Goal: Information Seeking & Learning: Check status

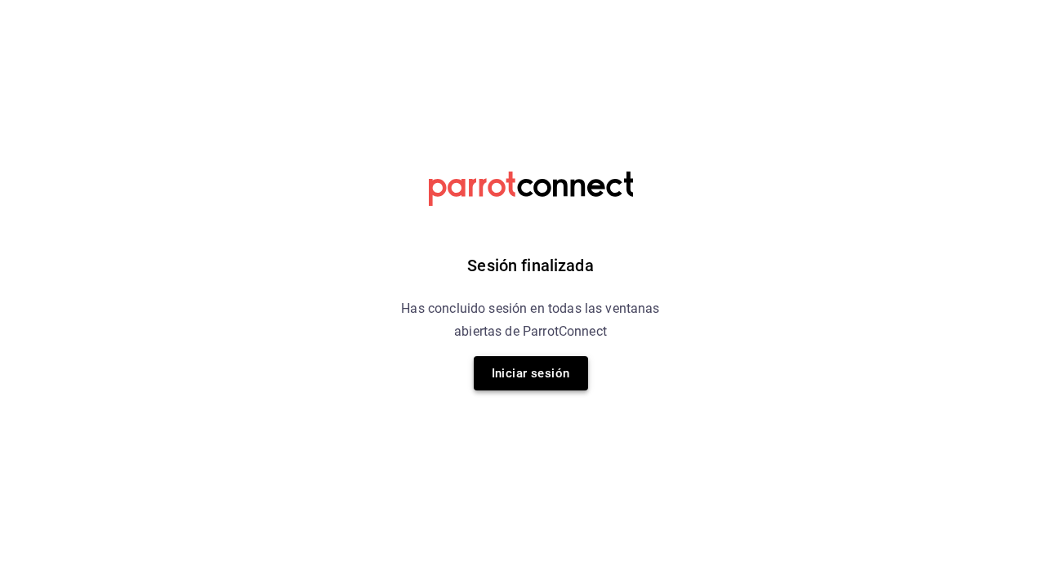
click at [538, 359] on button "Iniciar sesión" at bounding box center [531, 373] width 114 height 34
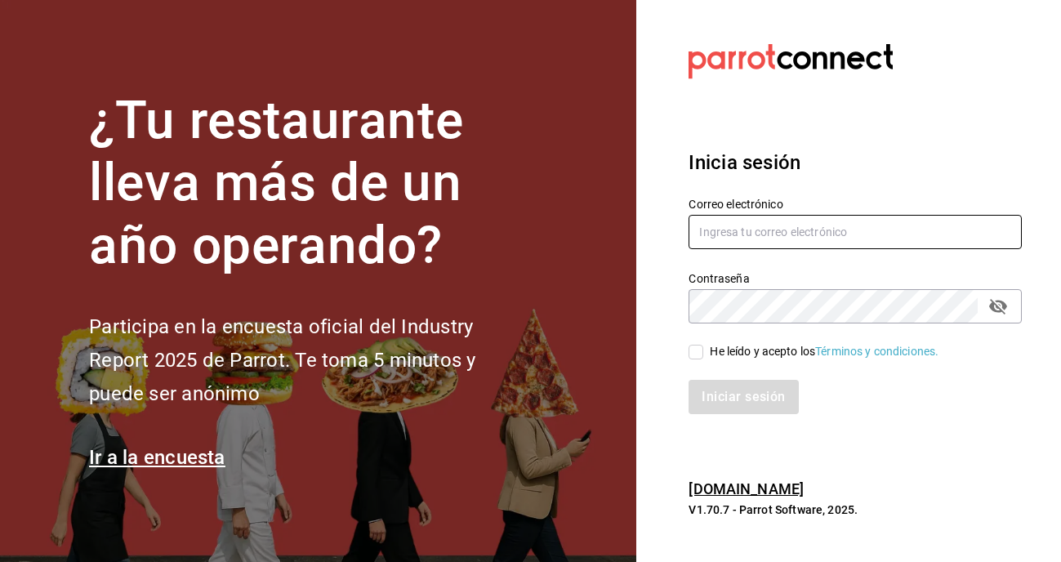
type input "[PERSON_NAME][EMAIL_ADDRESS][DOMAIN_NAME]"
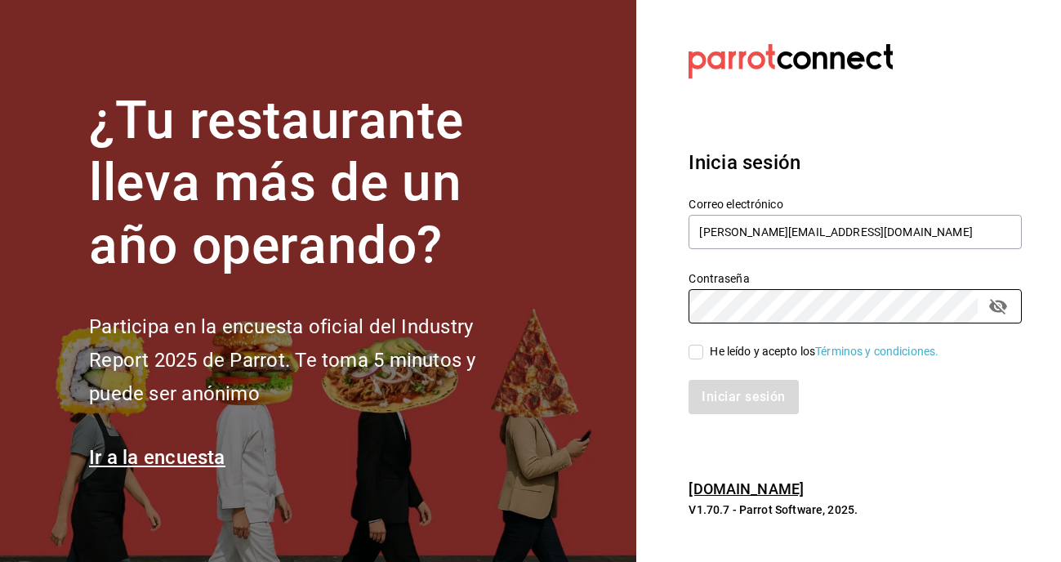
click at [704, 351] on input "He leído y acepto los Términos y condiciones." at bounding box center [696, 352] width 15 height 15
checkbox input "true"
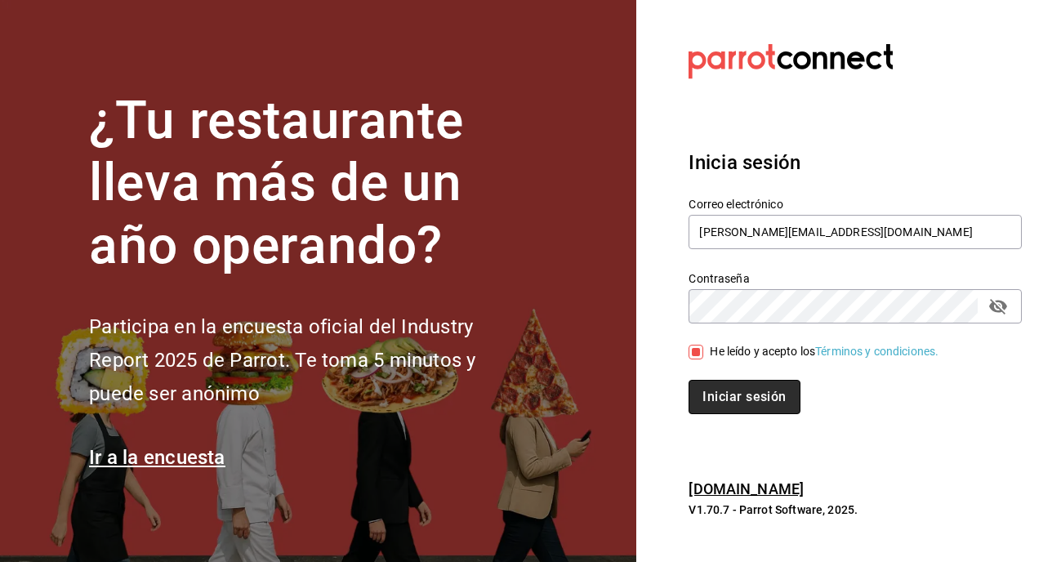
click at [737, 400] on button "Iniciar sesión" at bounding box center [744, 397] width 111 height 34
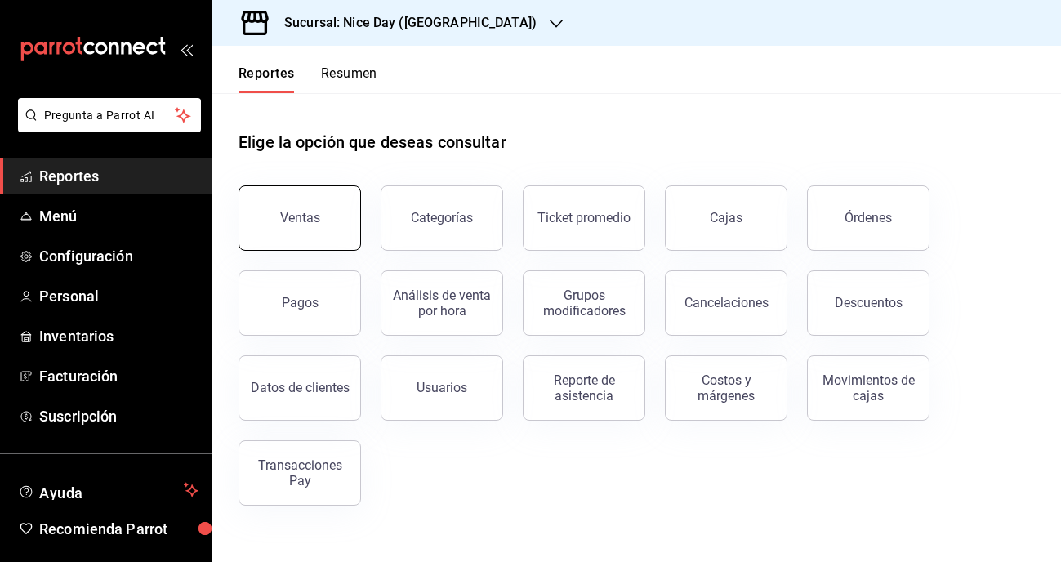
click at [299, 247] on button "Ventas" at bounding box center [300, 217] width 123 height 65
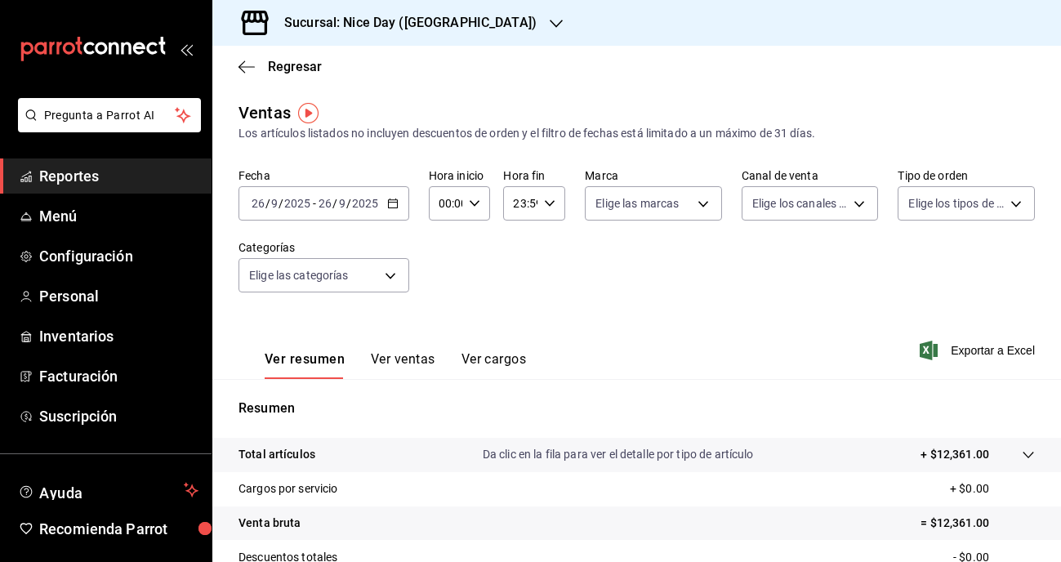
click at [418, 29] on h3 "Sucursal: Nice Day (Puebla)" at bounding box center [404, 23] width 266 height 20
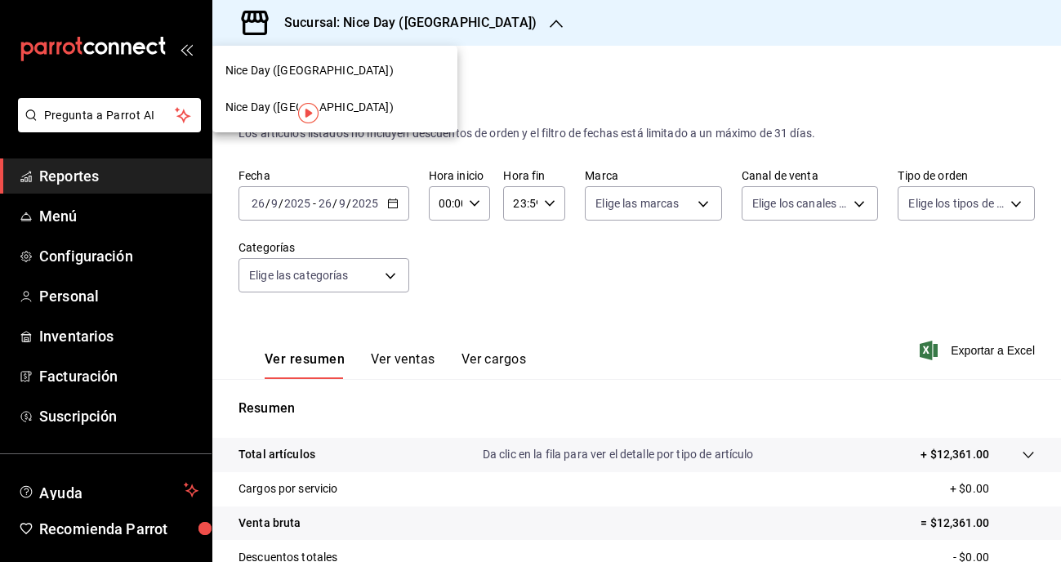
click at [261, 110] on span "Nice Day (Pánuco)" at bounding box center [310, 107] width 168 height 17
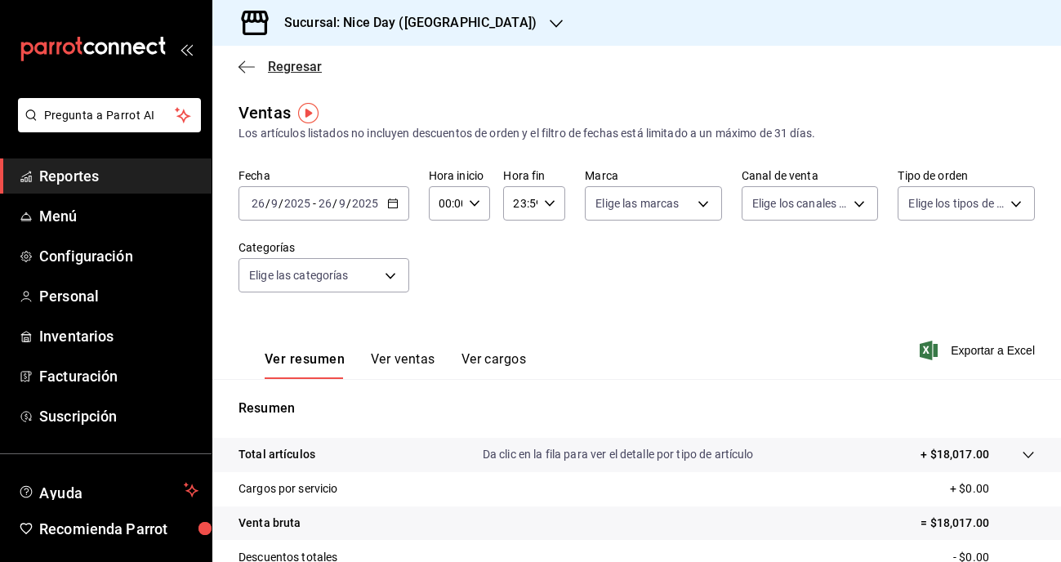
click at [252, 66] on icon "button" at bounding box center [247, 66] width 16 height 1
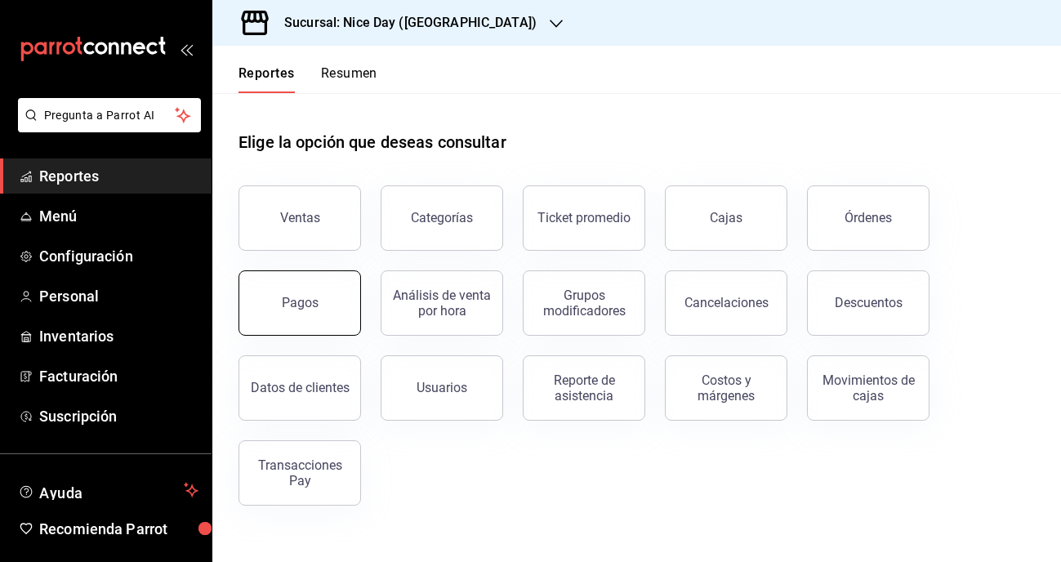
click at [306, 324] on button "Pagos" at bounding box center [300, 302] width 123 height 65
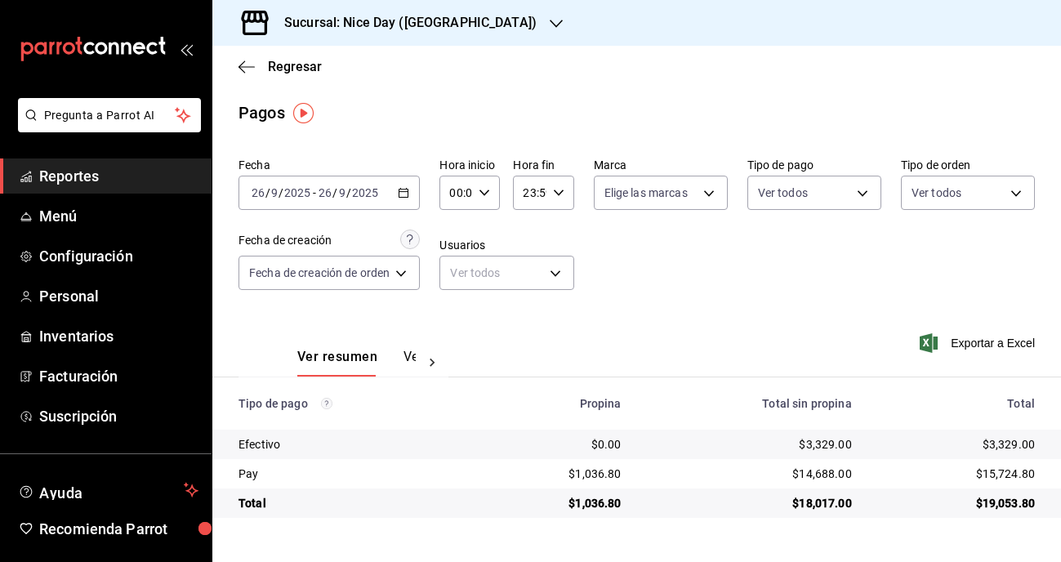
click at [406, 194] on icon "button" at bounding box center [403, 192] width 11 height 11
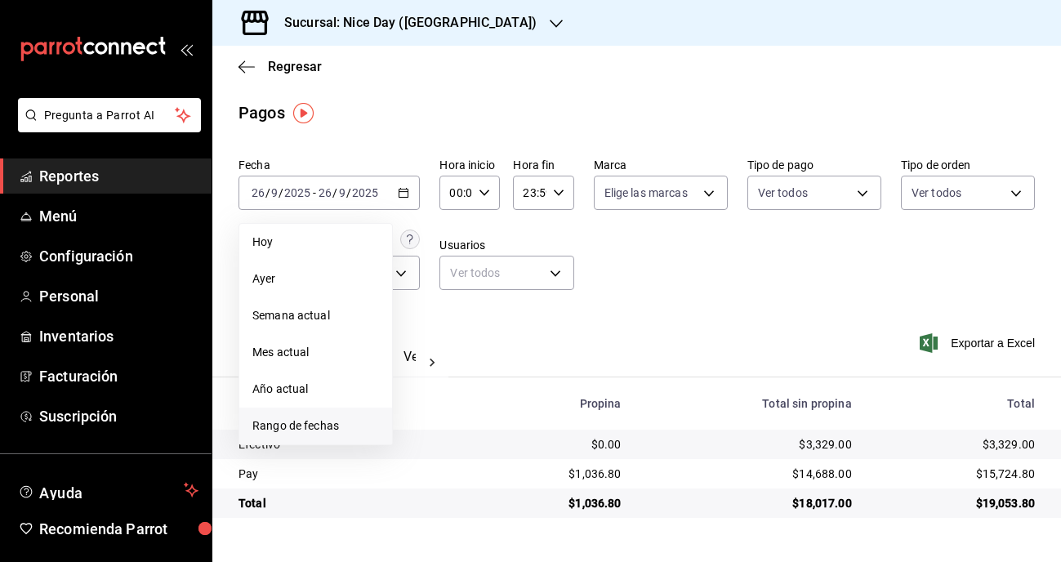
click at [302, 424] on span "Rango de fechas" at bounding box center [315, 426] width 127 height 17
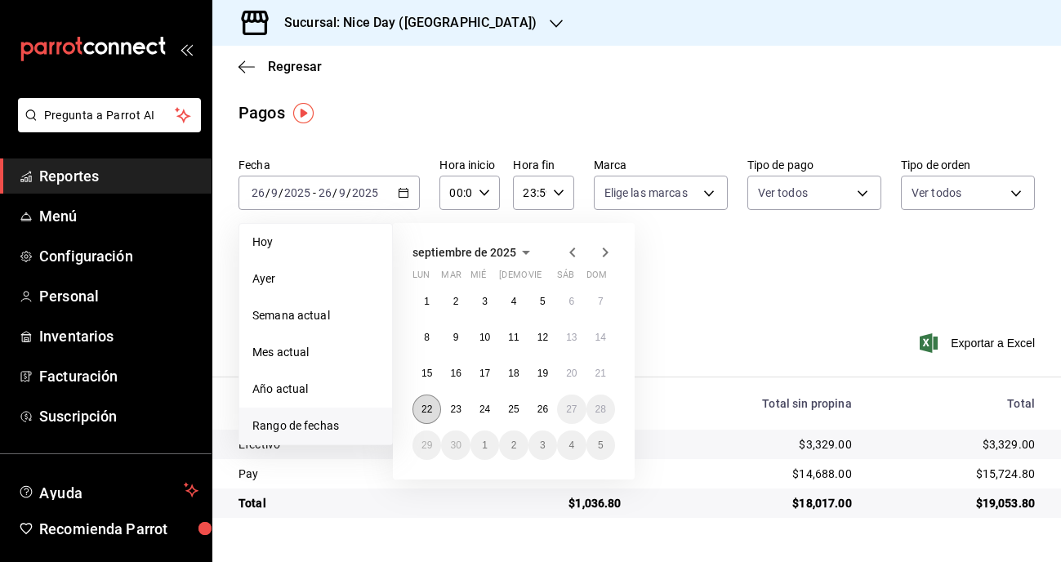
click at [427, 418] on button "22" at bounding box center [427, 409] width 29 height 29
click at [521, 417] on button "25" at bounding box center [513, 409] width 29 height 29
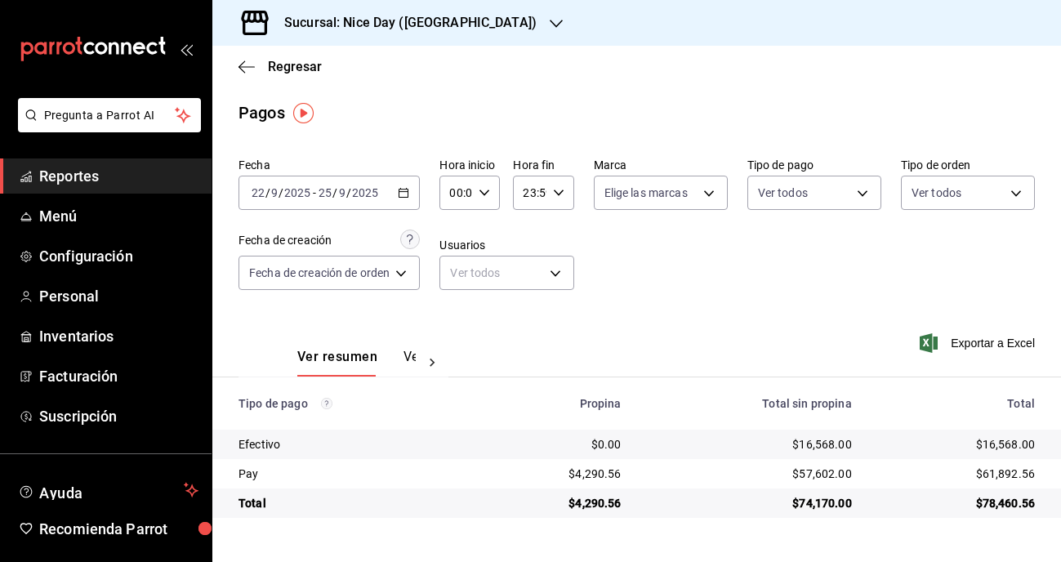
click at [248, 76] on div "Regresar" at bounding box center [636, 67] width 849 height 42
click at [246, 67] on icon "button" at bounding box center [247, 66] width 16 height 1
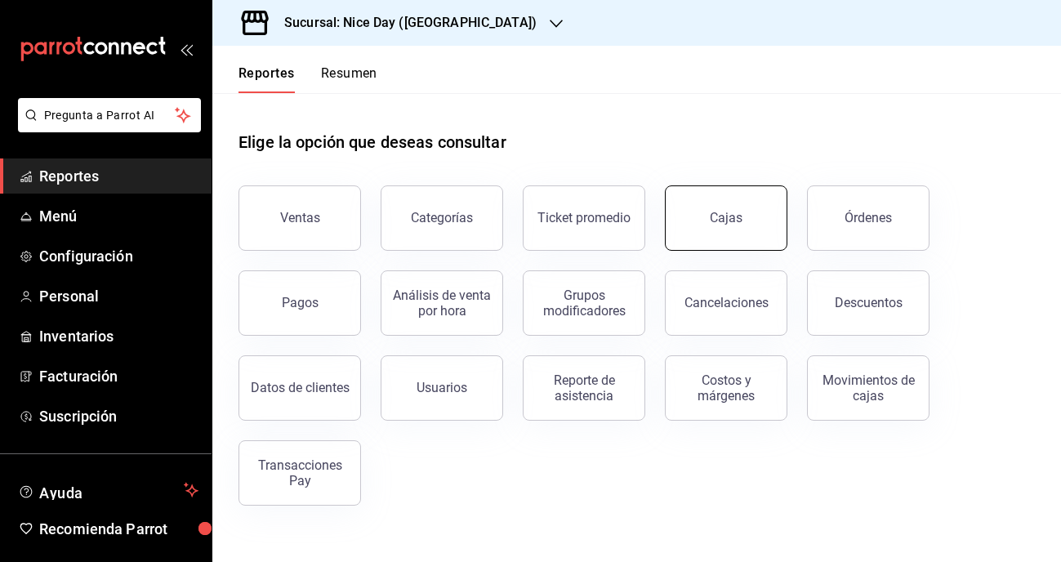
click at [733, 231] on link "Cajas" at bounding box center [726, 217] width 123 height 65
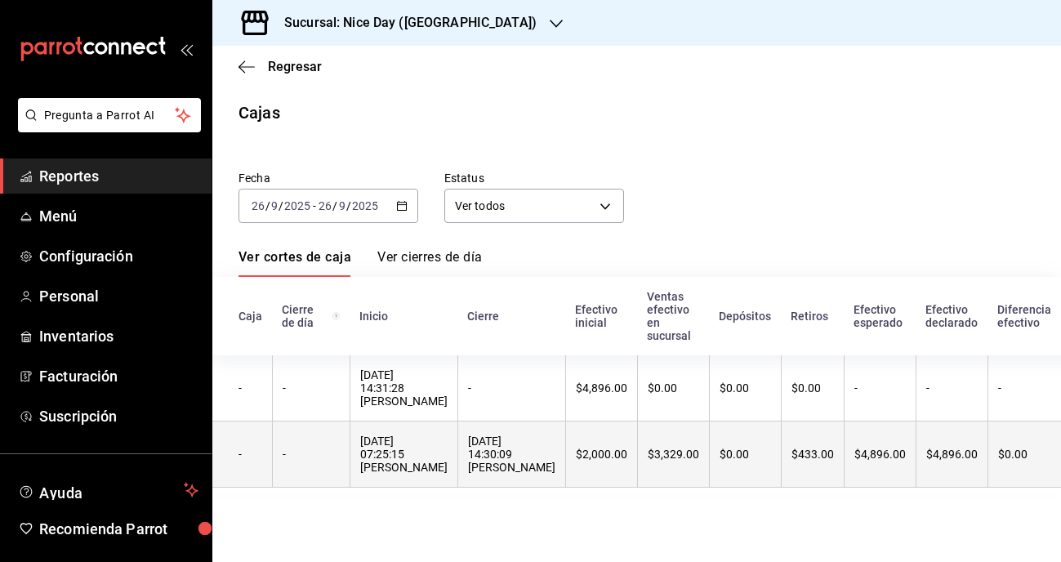
click at [637, 457] on th "$3,329.00" at bounding box center [673, 455] width 72 height 66
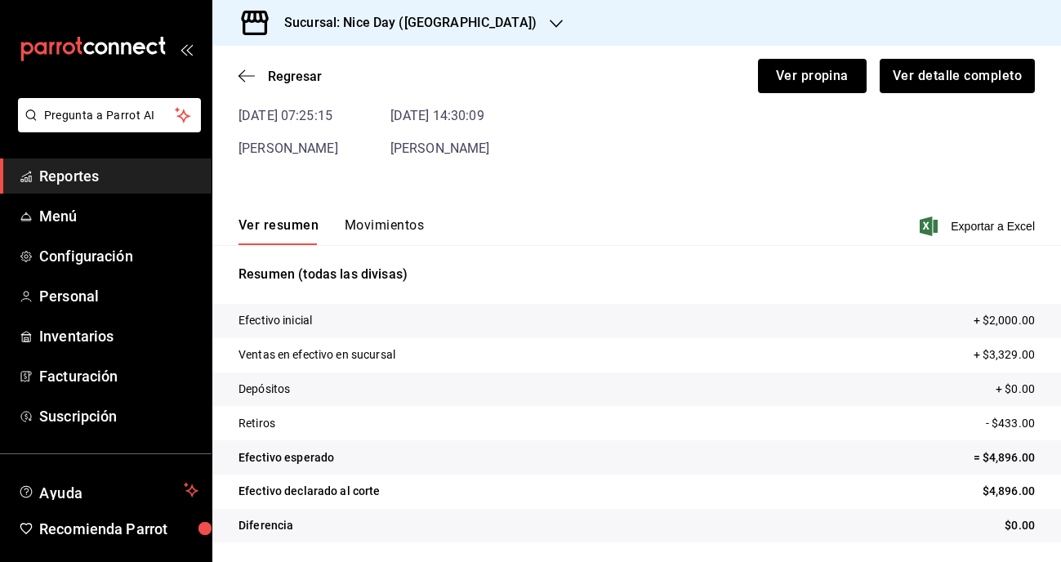
scroll to position [105, 0]
drag, startPoint x: 986, startPoint y: 422, endPoint x: 1031, endPoint y: 423, distance: 44.9
click at [1031, 423] on p "- $433.00" at bounding box center [1010, 423] width 49 height 17
click at [932, 467] on tr "Efectivo esperado = $4,896.00" at bounding box center [636, 457] width 849 height 34
drag, startPoint x: 989, startPoint y: 319, endPoint x: 1038, endPoint y: 358, distance: 62.8
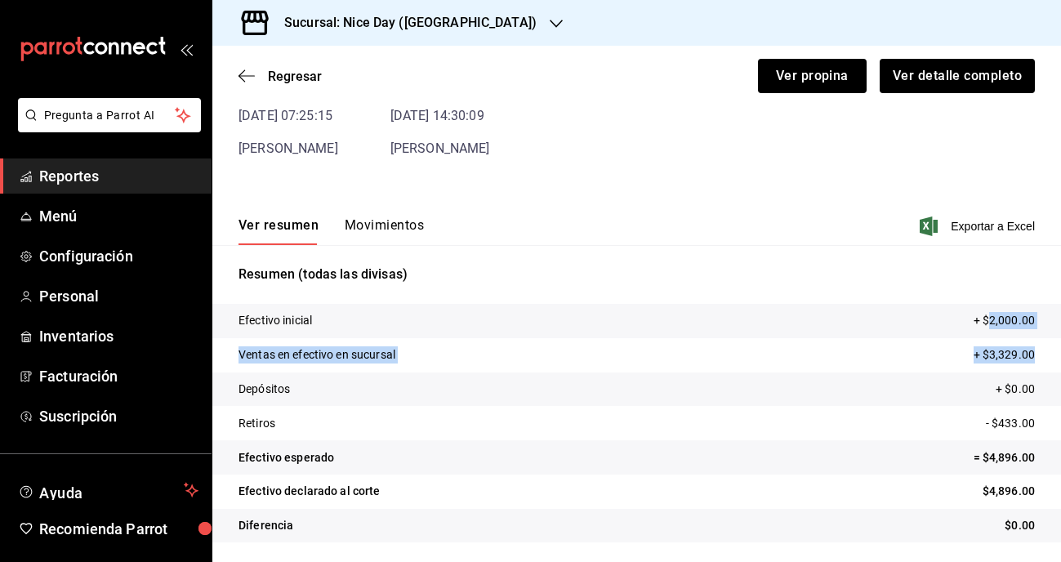
click at [1038, 358] on tbody "Efectivo inicial + $2,000.00 Ventas en efectivo en sucursal + $3,329.00 Depósit…" at bounding box center [636, 423] width 849 height 239
click at [885, 459] on tr "Efectivo esperado = $4,896.00" at bounding box center [636, 457] width 849 height 34
click at [377, 220] on button "Movimientos" at bounding box center [384, 231] width 79 height 28
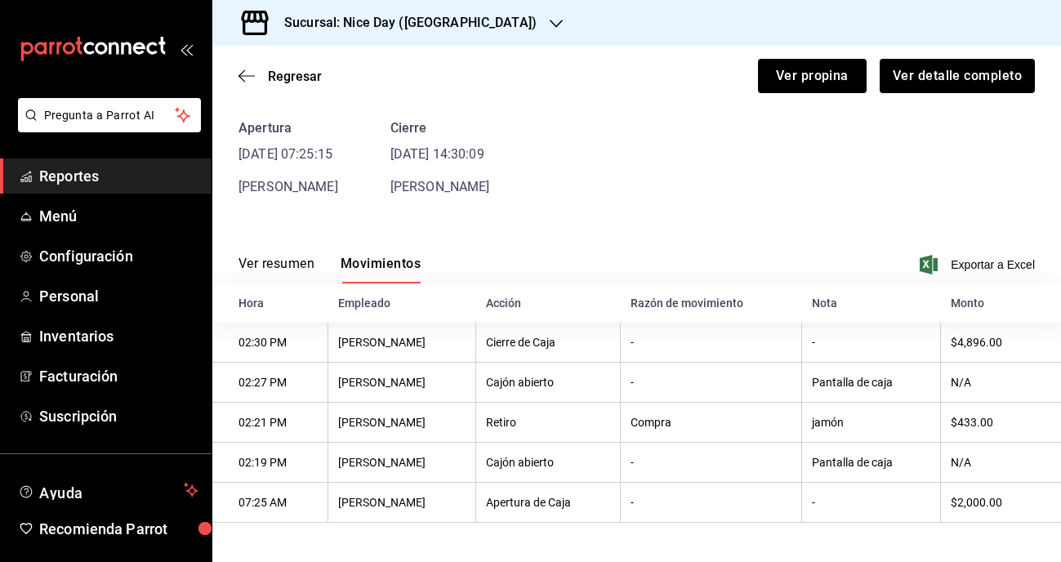
click at [284, 256] on button "Ver resumen" at bounding box center [277, 270] width 76 height 28
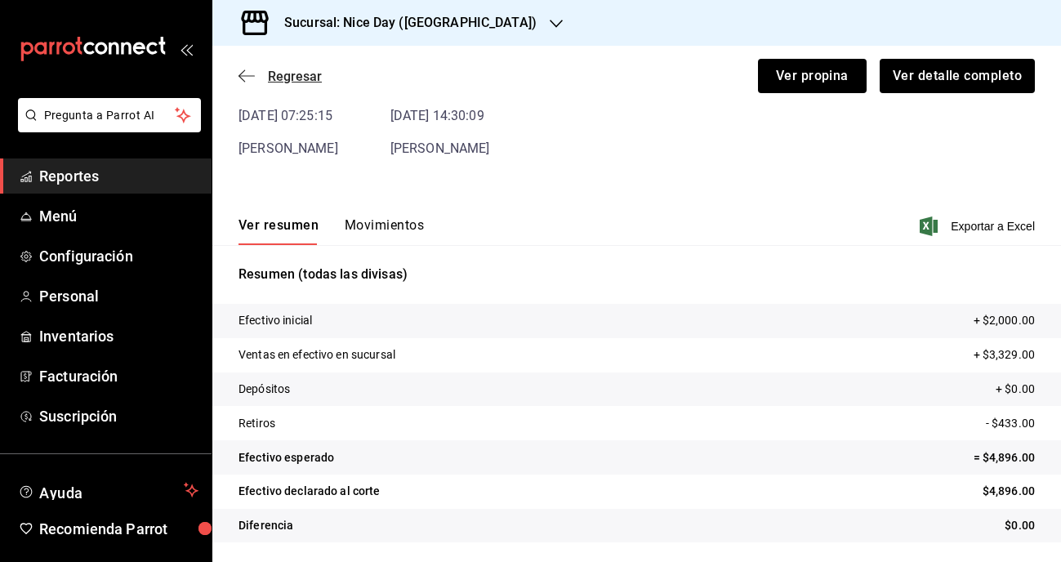
click at [250, 74] on icon "button" at bounding box center [247, 76] width 16 height 15
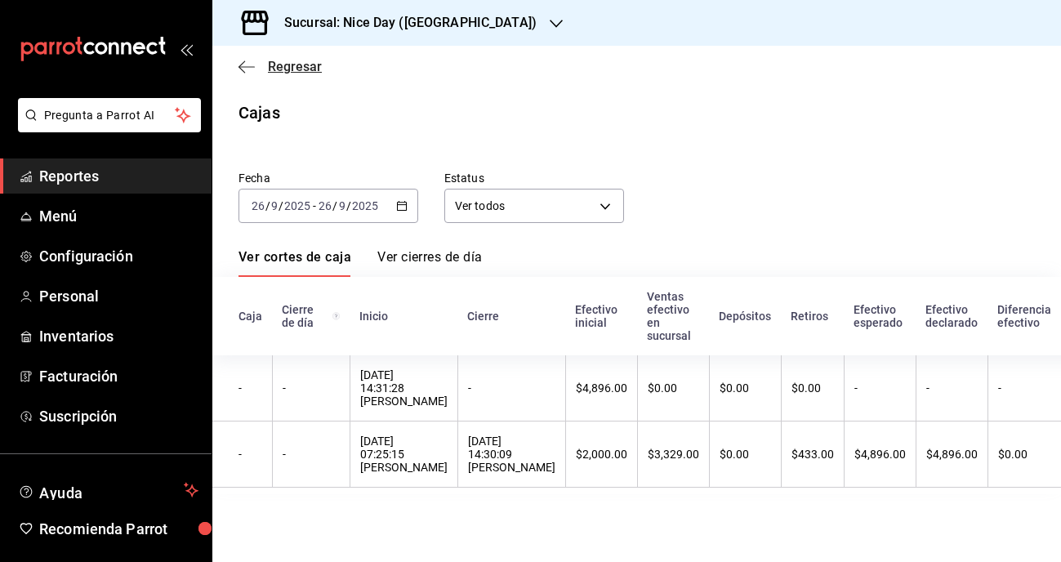
click at [246, 67] on icon "button" at bounding box center [247, 66] width 16 height 1
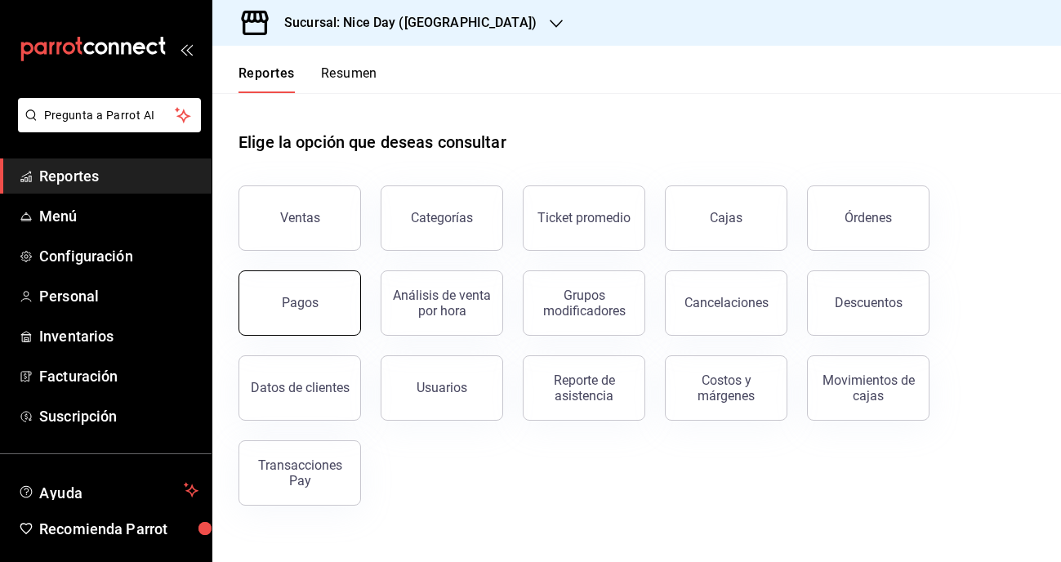
click at [319, 311] on button "Pagos" at bounding box center [300, 302] width 123 height 65
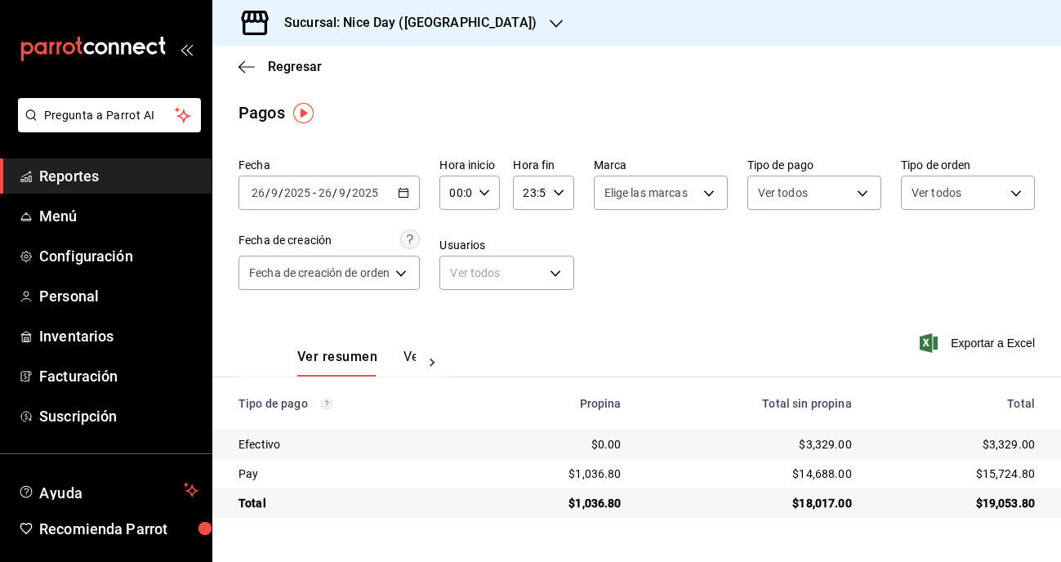
click at [821, 526] on main "Regresar Pagos Fecha 2025-09-26 26 / 9 / 2025 - 2025-09-26 26 / 9 / 2025 Hora i…" at bounding box center [636, 304] width 849 height 516
